Goal: Information Seeking & Learning: Learn about a topic

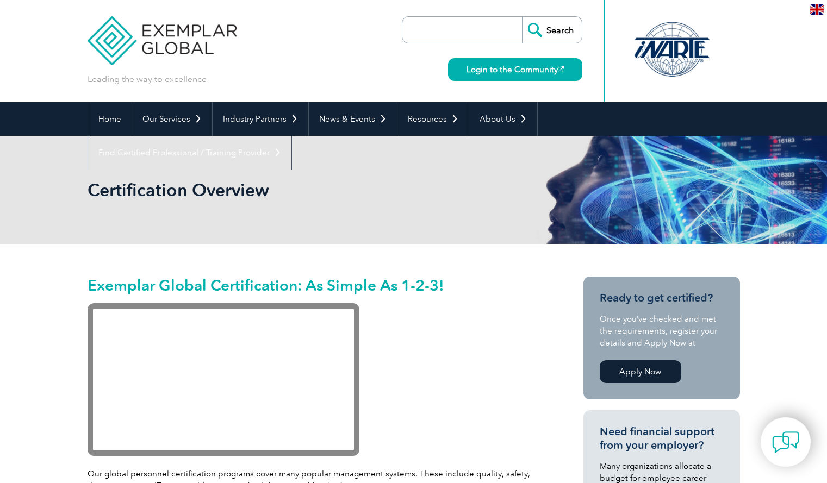
click at [681, 55] on div at bounding box center [672, 50] width 108 height 60
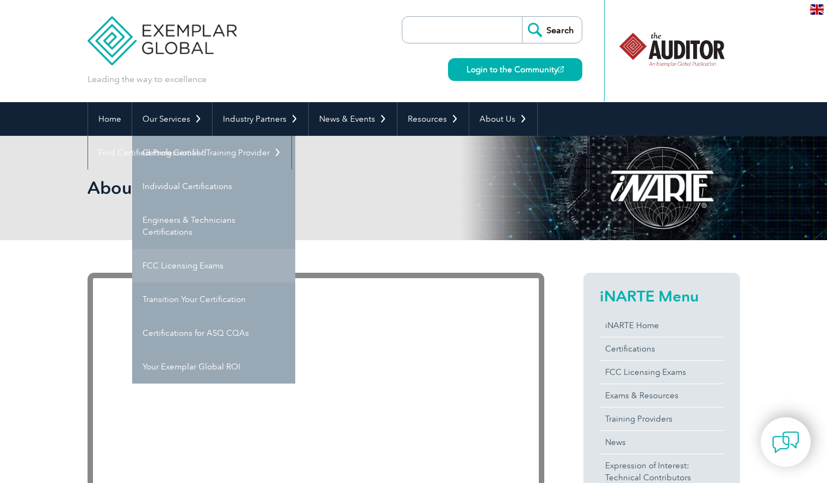
click at [173, 260] on link "FCC Licensing Exams" at bounding box center [213, 266] width 163 height 34
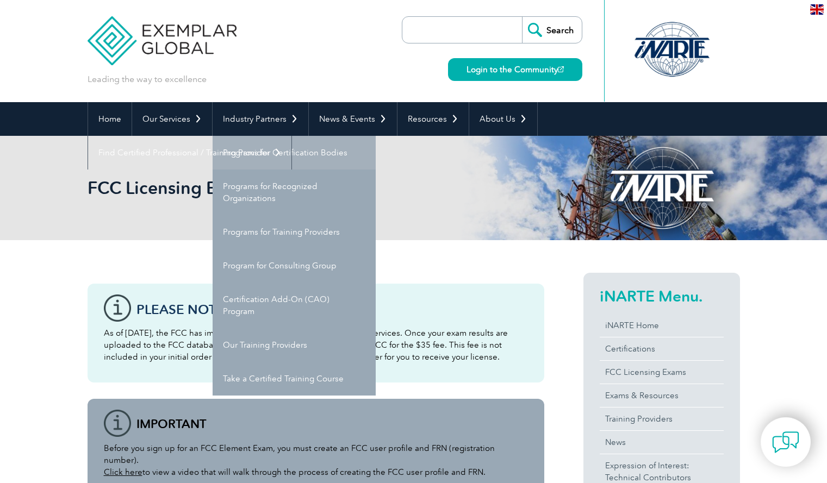
click at [269, 153] on link "Programs for Certification Bodies" at bounding box center [294, 153] width 163 height 34
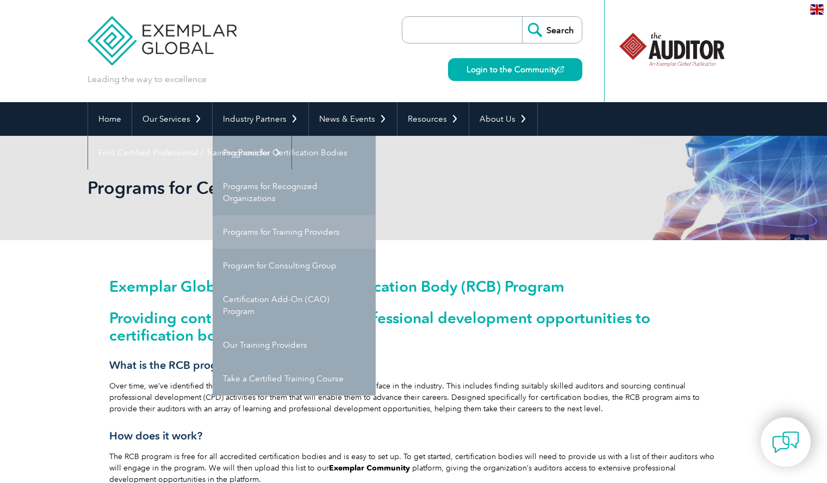
click at [270, 228] on link "Programs for Training Providers" at bounding box center [294, 232] width 163 height 34
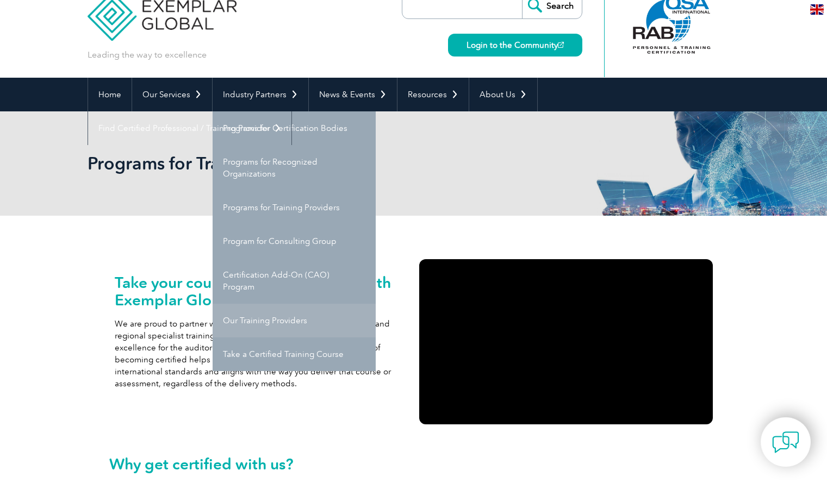
scroll to position [23, 0]
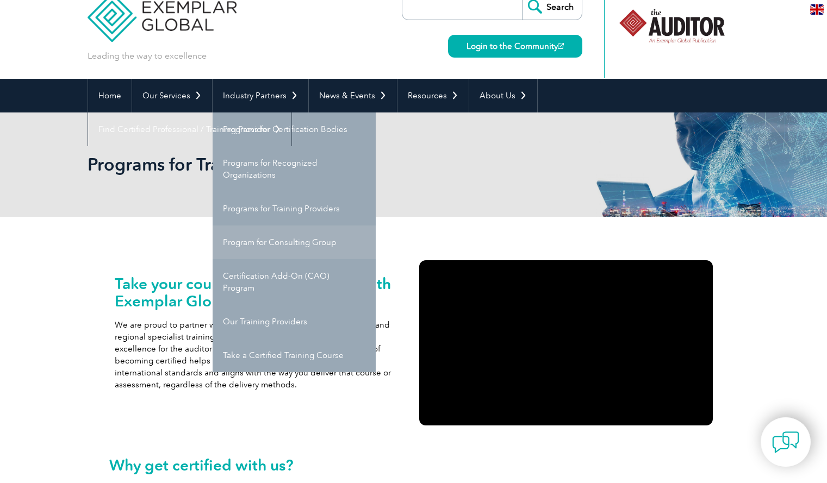
click at [252, 252] on link "Program for Consulting Group" at bounding box center [294, 243] width 163 height 34
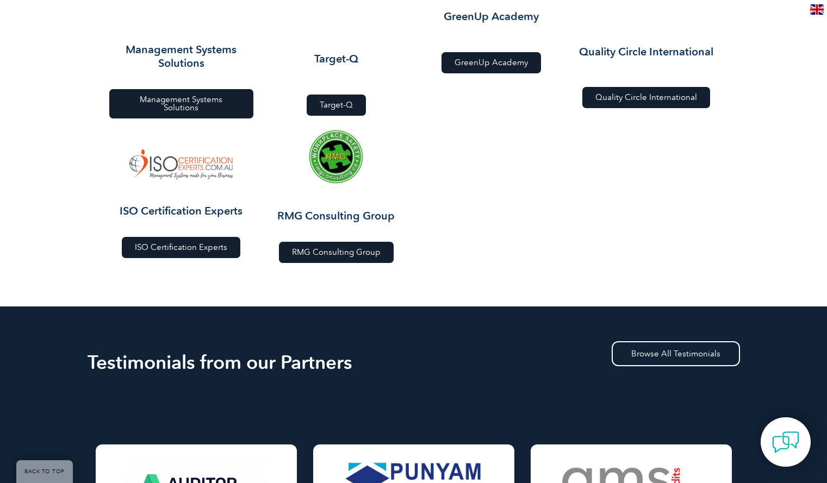
scroll to position [1366, 0]
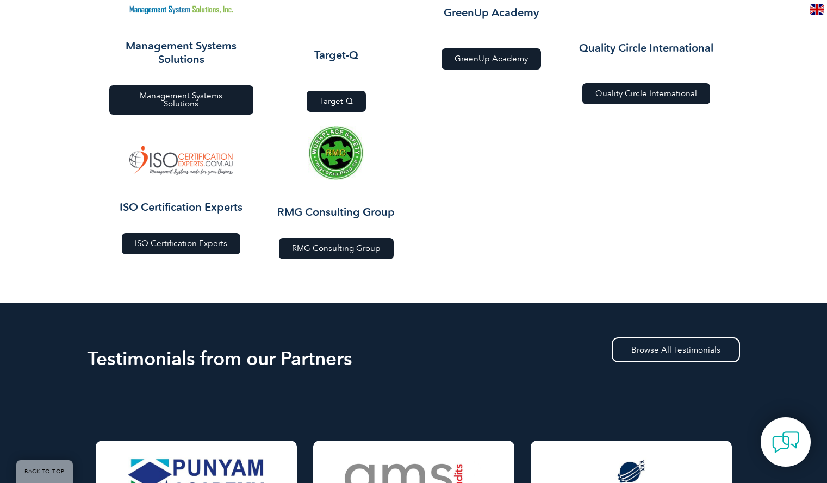
click at [335, 243] on link "RMG Consulting Group" at bounding box center [336, 248] width 115 height 21
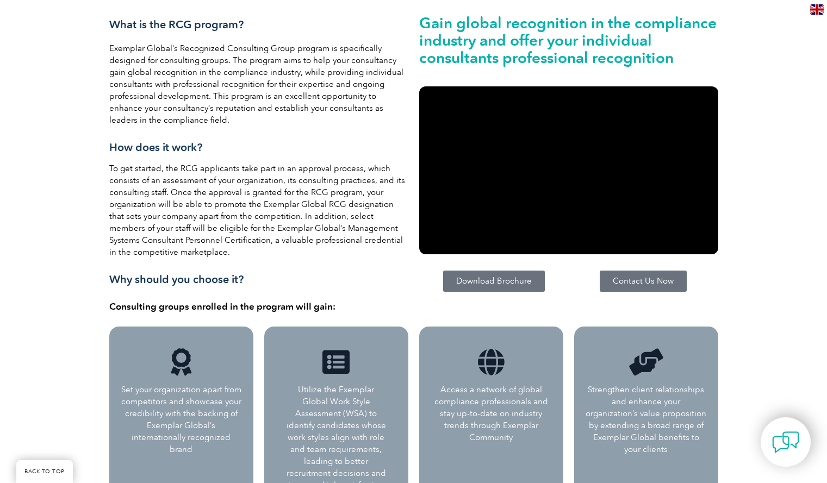
scroll to position [279, 0]
click at [481, 289] on link "Download Brochure" at bounding box center [494, 280] width 102 height 21
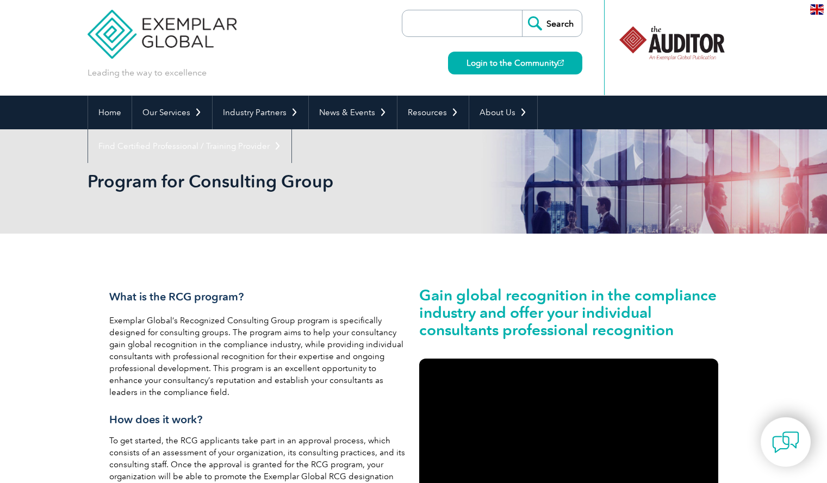
scroll to position [0, 0]
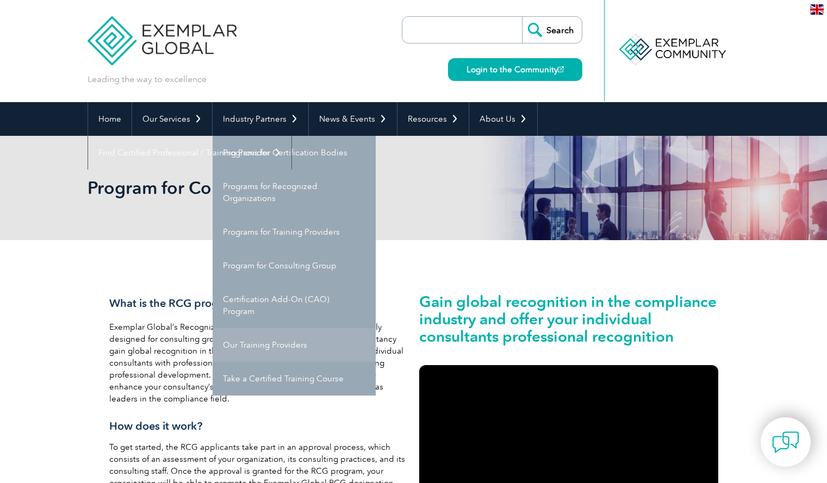
click at [278, 345] on link "Our Training Providers" at bounding box center [294, 345] width 163 height 34
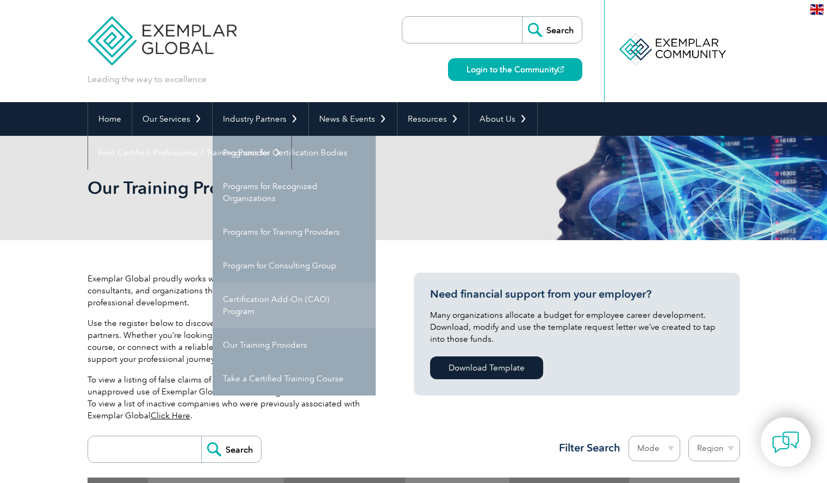
click at [260, 306] on link "Certification Add-On (CAO) Program" at bounding box center [294, 306] width 163 height 46
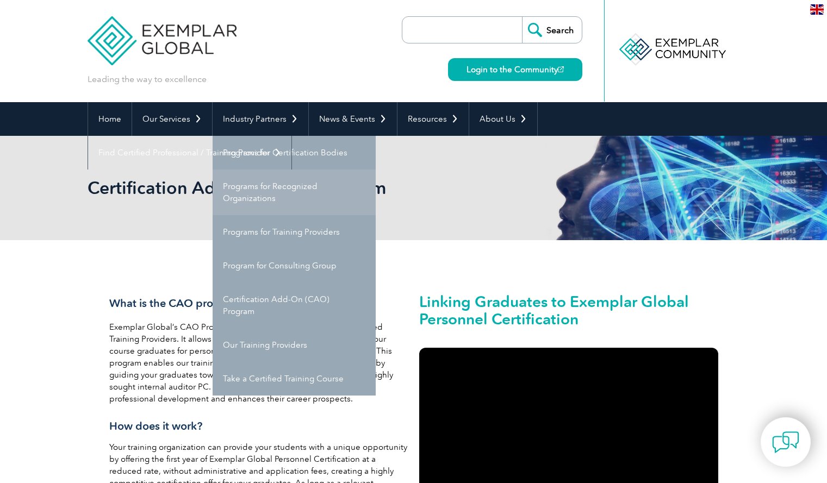
click at [286, 202] on link "Programs for Recognized Organizations" at bounding box center [294, 193] width 163 height 46
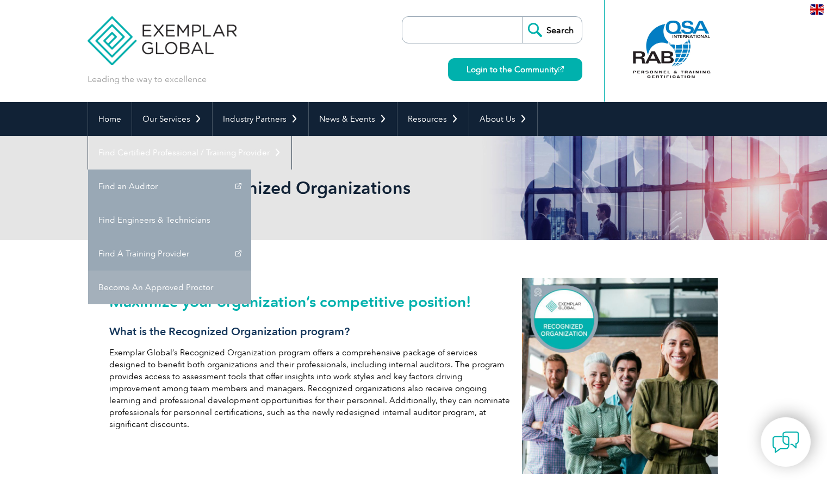
click at [251, 271] on link "Become An Approved Proctor" at bounding box center [169, 288] width 163 height 34
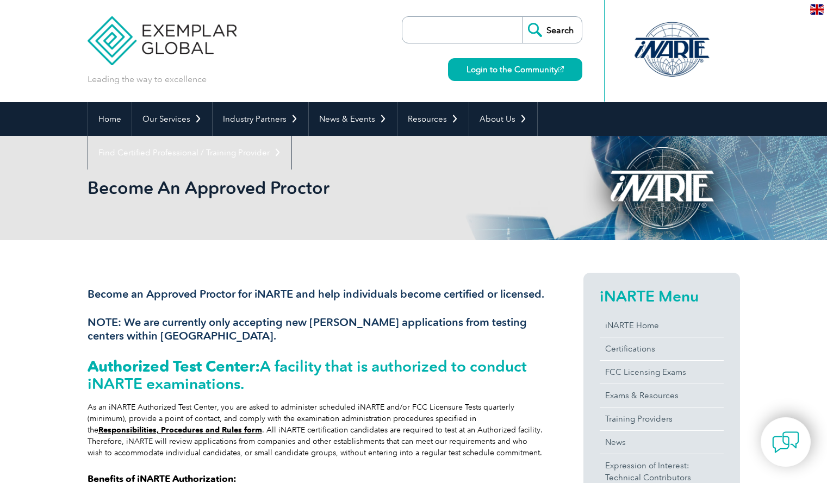
scroll to position [1, 0]
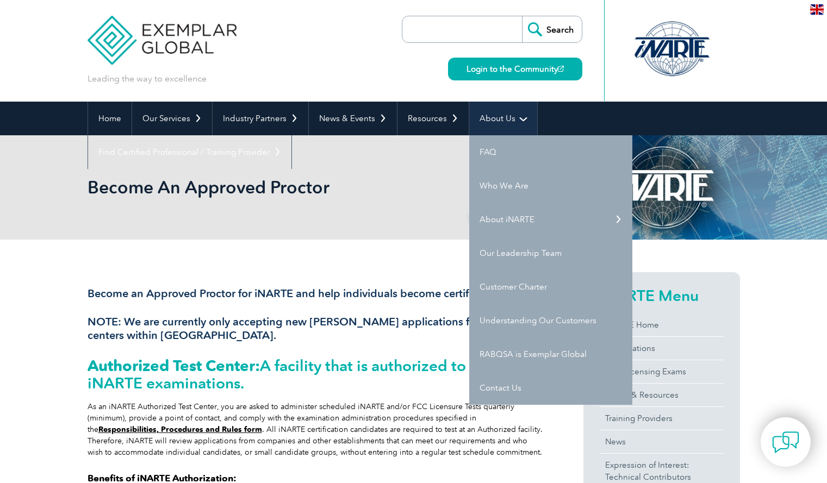
click at [500, 116] on link "About Us" at bounding box center [503, 119] width 68 height 34
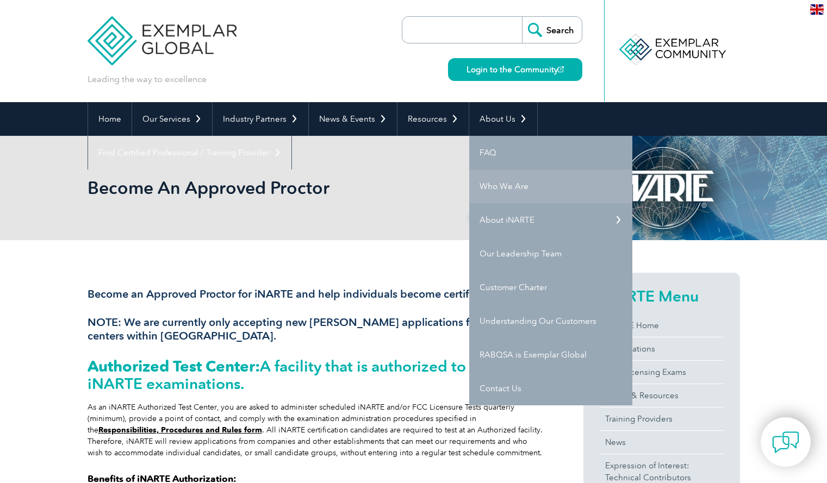
click at [488, 185] on link "Who We Are" at bounding box center [550, 187] width 163 height 34
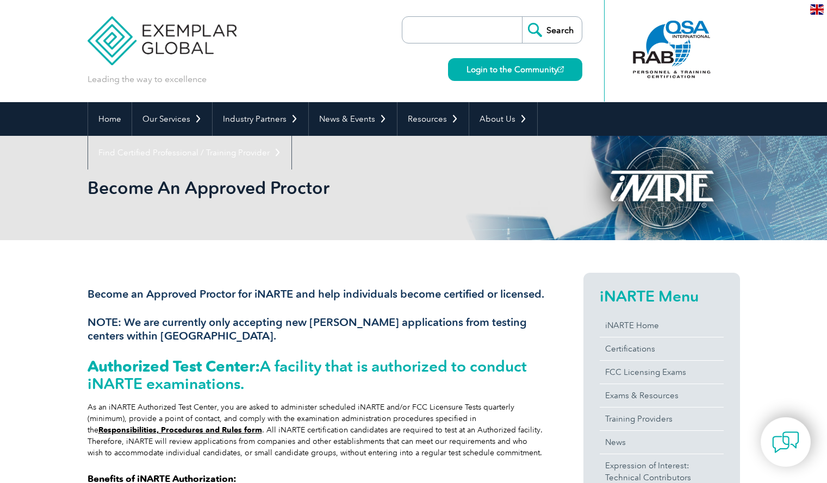
scroll to position [1, 0]
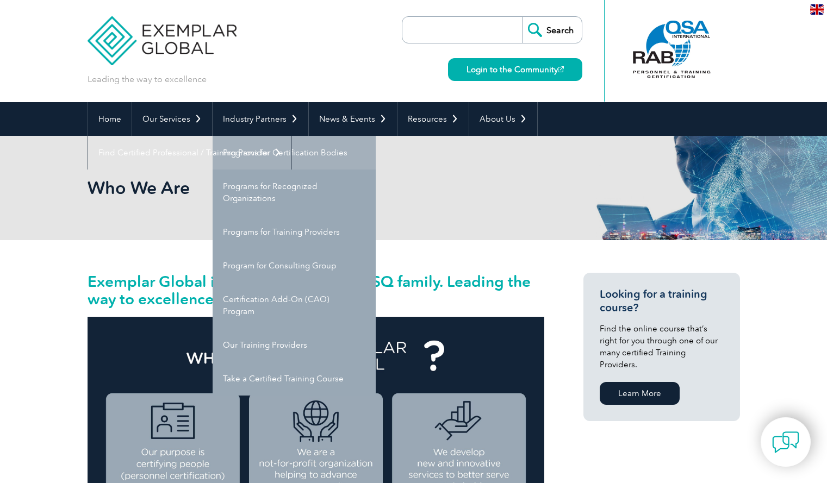
click at [251, 152] on link "Programs for Certification Bodies" at bounding box center [294, 153] width 163 height 34
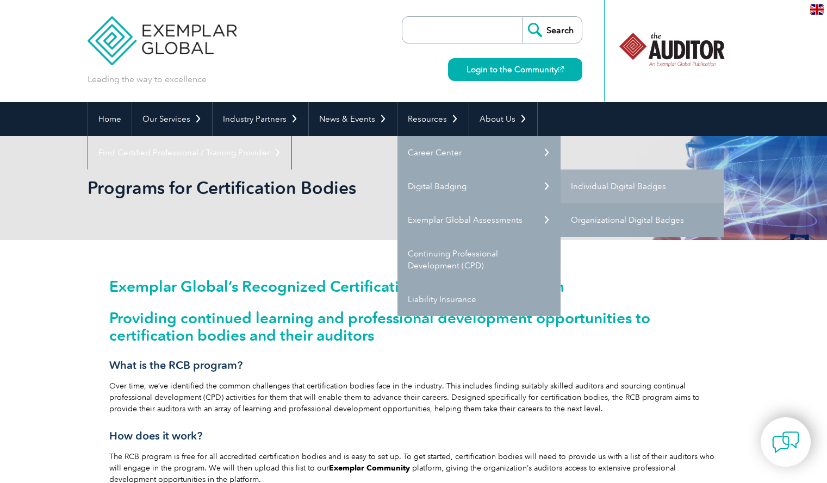
click at [637, 219] on link "Organizational Digital Badges" at bounding box center [642, 220] width 163 height 34
